Goal: Task Accomplishment & Management: Use online tool/utility

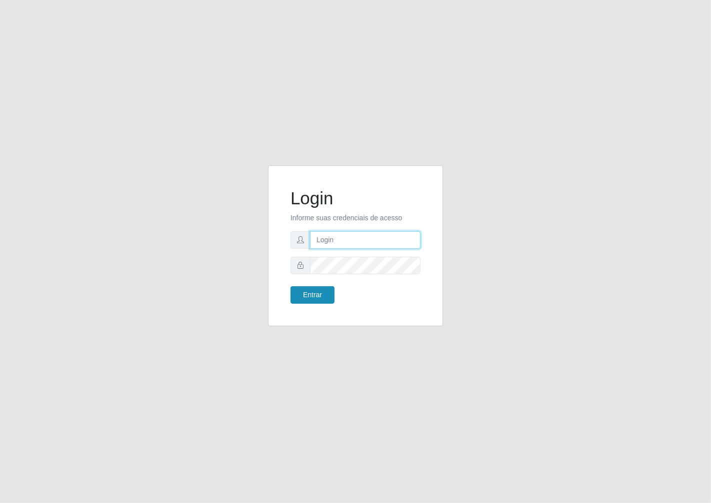
type input "janaina@iwof"
drag, startPoint x: 298, startPoint y: 297, endPoint x: 300, endPoint y: 240, distance: 57.0
click at [298, 293] on button "Entrar" at bounding box center [312, 294] width 44 height 17
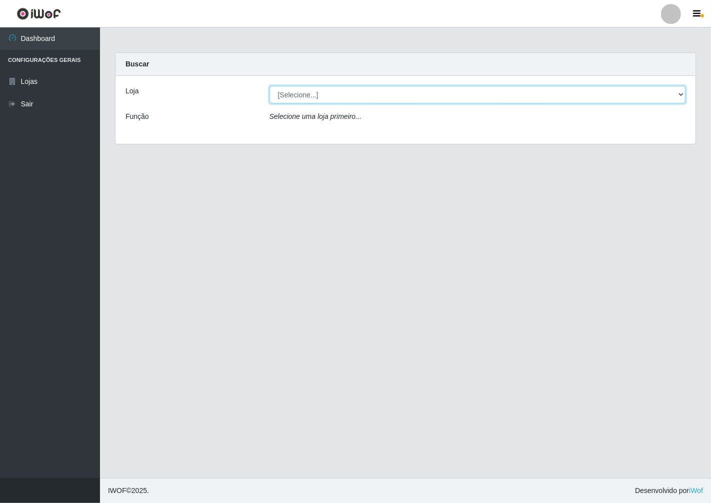
drag, startPoint x: 678, startPoint y: 97, endPoint x: 670, endPoint y: 96, distance: 8.1
click at [678, 97] on select "[Selecione...] Minimercado Filezão" at bounding box center [477, 94] width 416 height 17
select select "204"
click at [269, 86] on select "[Selecione...] Minimercado Filezão" at bounding box center [477, 94] width 416 height 17
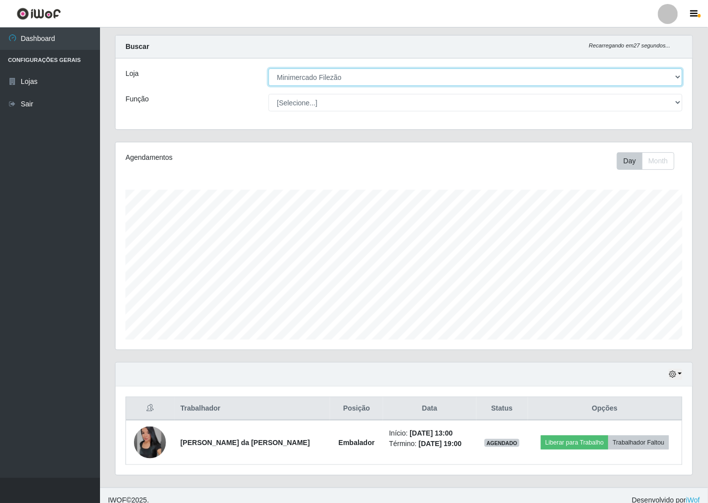
scroll to position [26, 0]
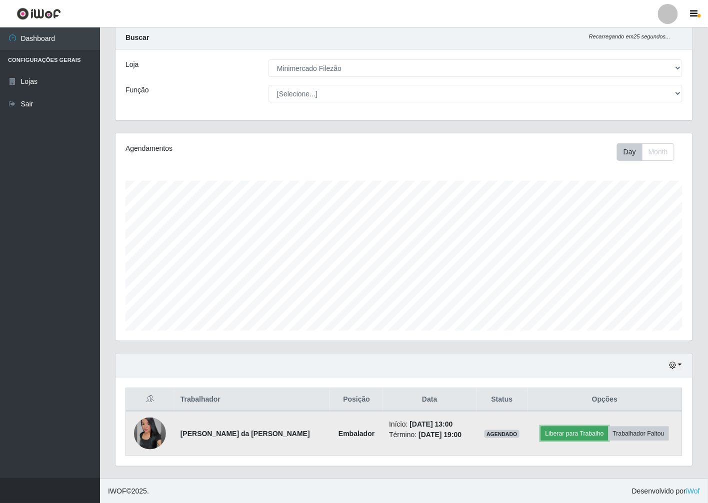
click at [590, 430] on button "Liberar para Trabalho" at bounding box center [574, 434] width 67 height 14
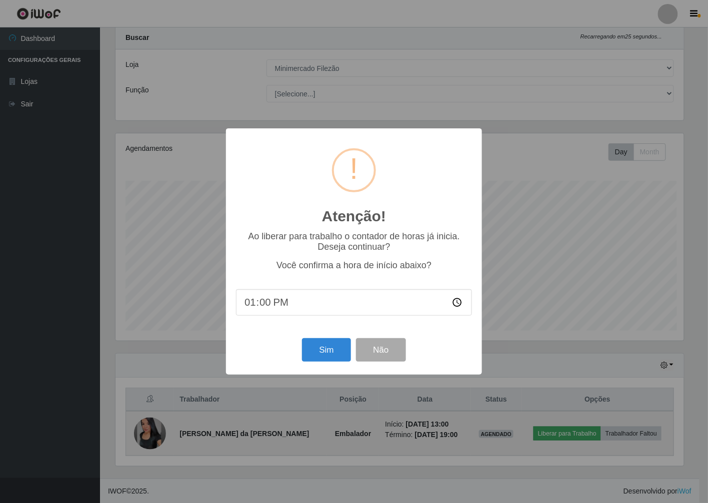
scroll to position [207, 571]
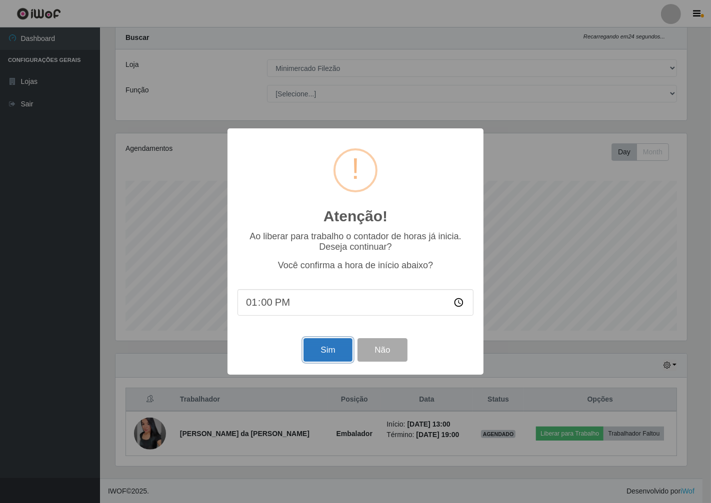
click at [313, 350] on button "Sim" at bounding box center [327, 349] width 48 height 23
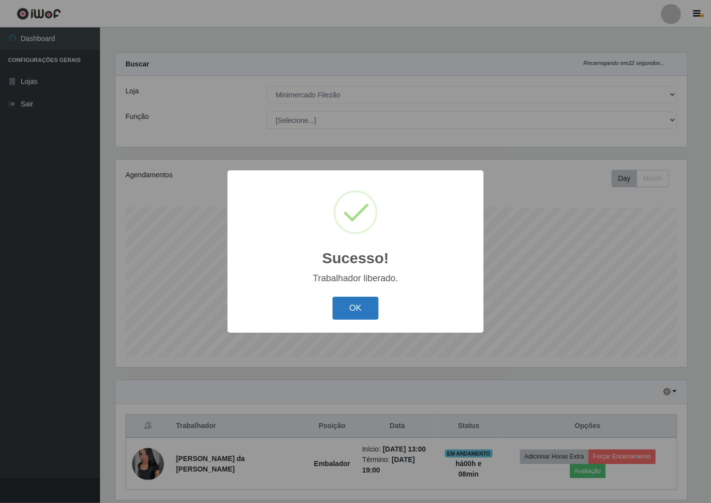
click at [357, 317] on button "OK" at bounding box center [355, 308] width 46 height 23
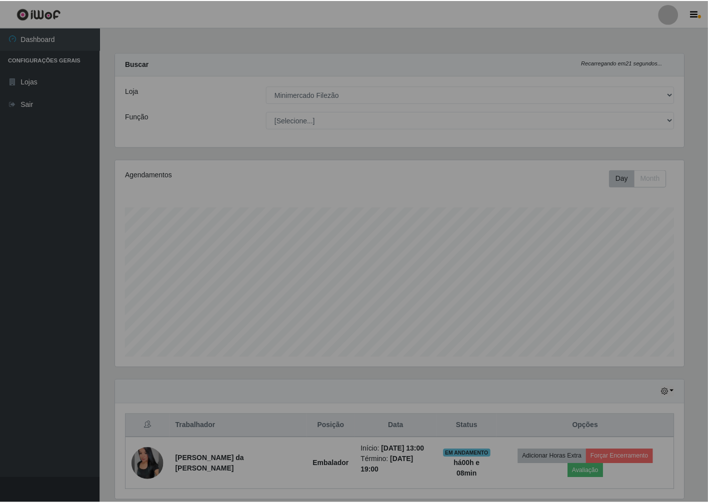
scroll to position [207, 577]
